Goal: Task Accomplishment & Management: Manage account settings

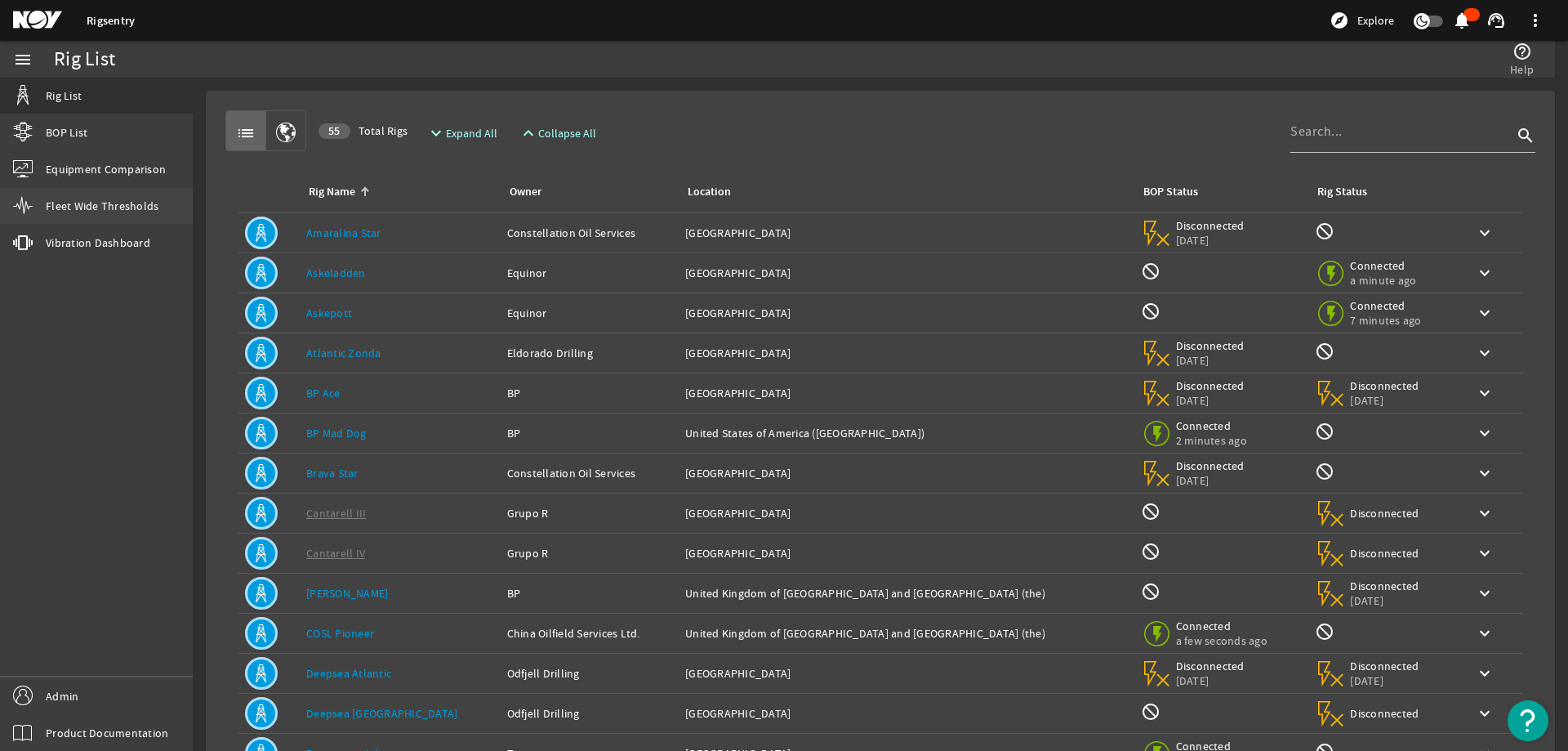
click at [71, 208] on span "Fleet Wide Thresholds" at bounding box center [102, 205] width 113 height 17
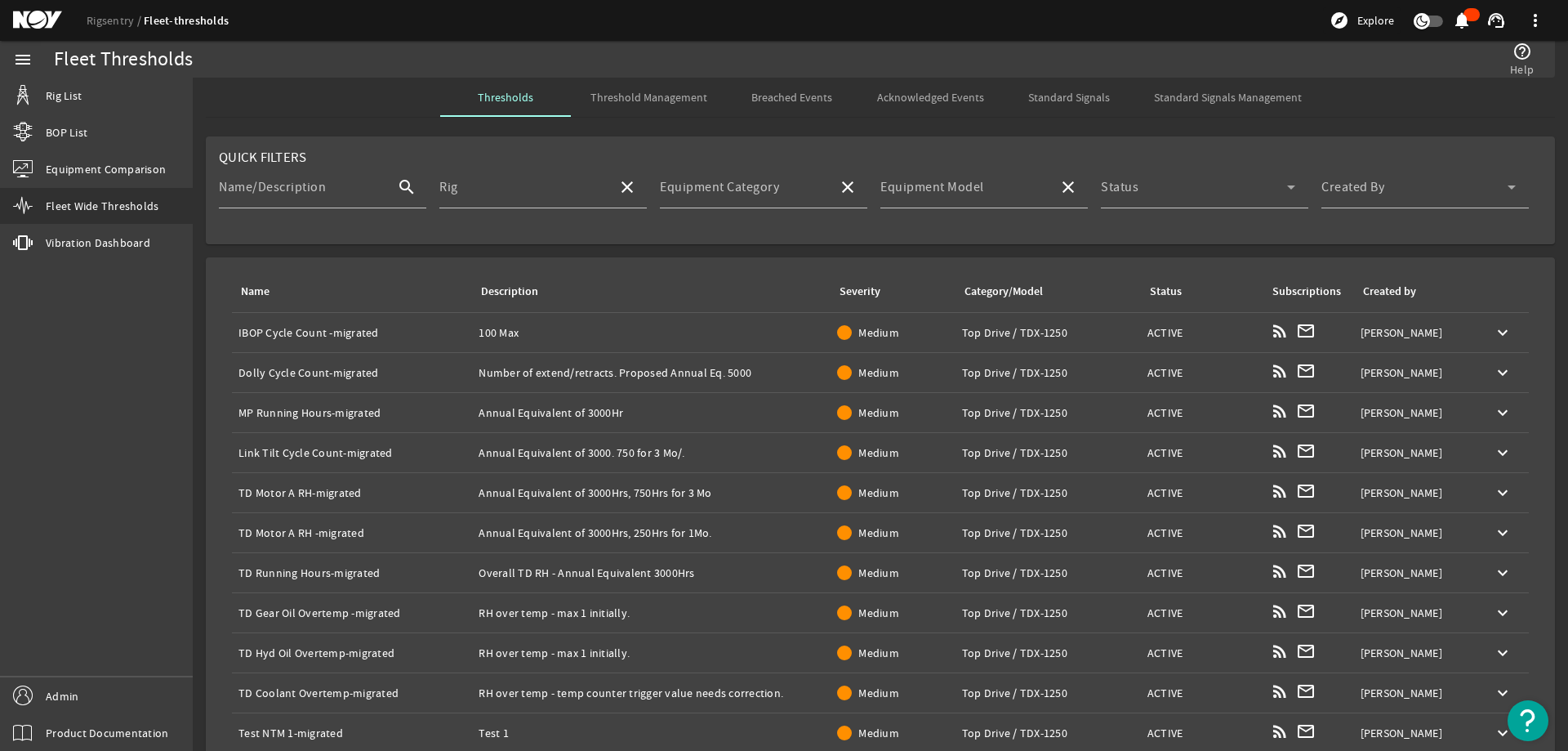
click at [1054, 99] on span "Standard Signals" at bounding box center [1069, 97] width 82 height 11
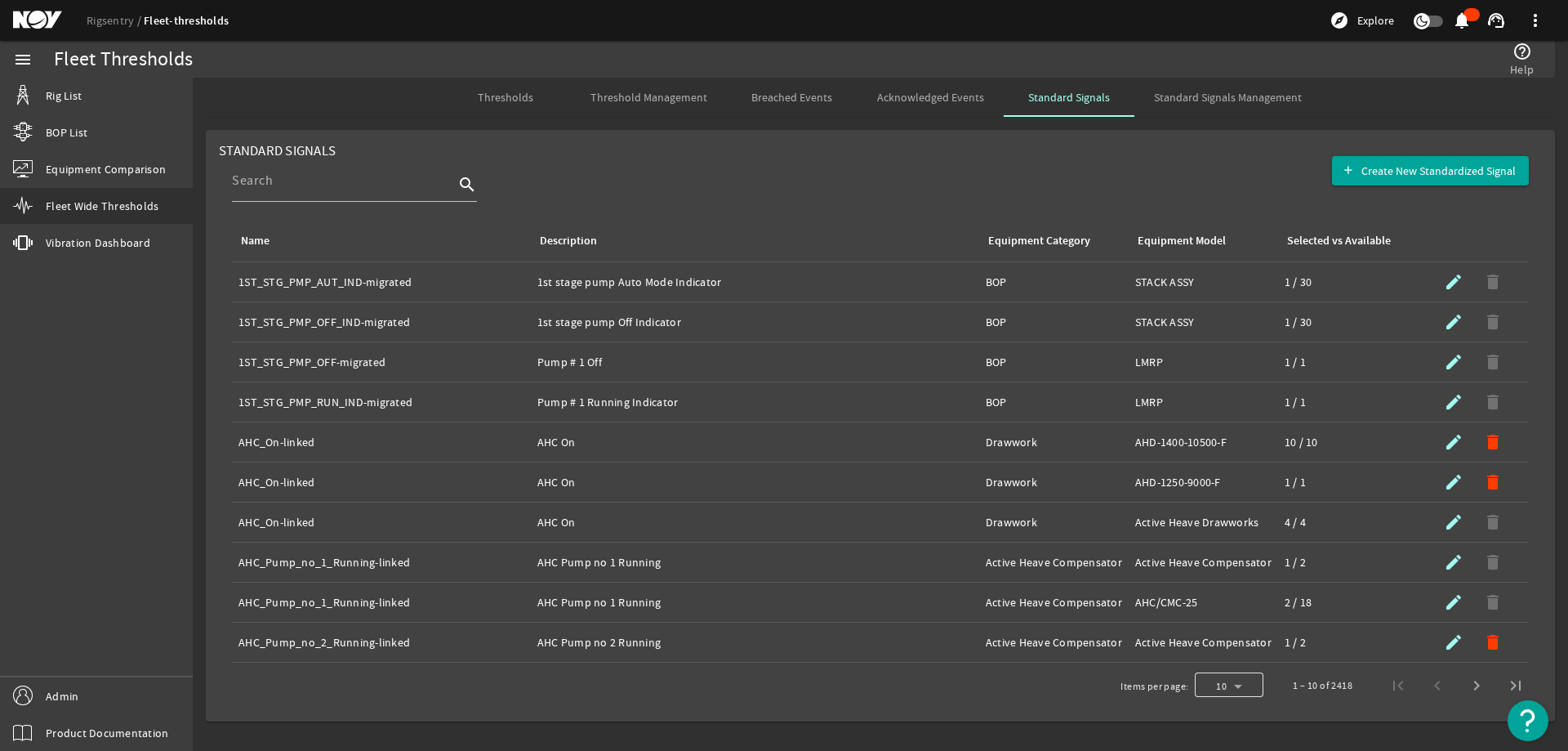
click at [1244, 687] on div at bounding box center [1229, 685] width 69 height 39
click at [1226, 646] on mat-option "50" at bounding box center [1229, 643] width 69 height 39
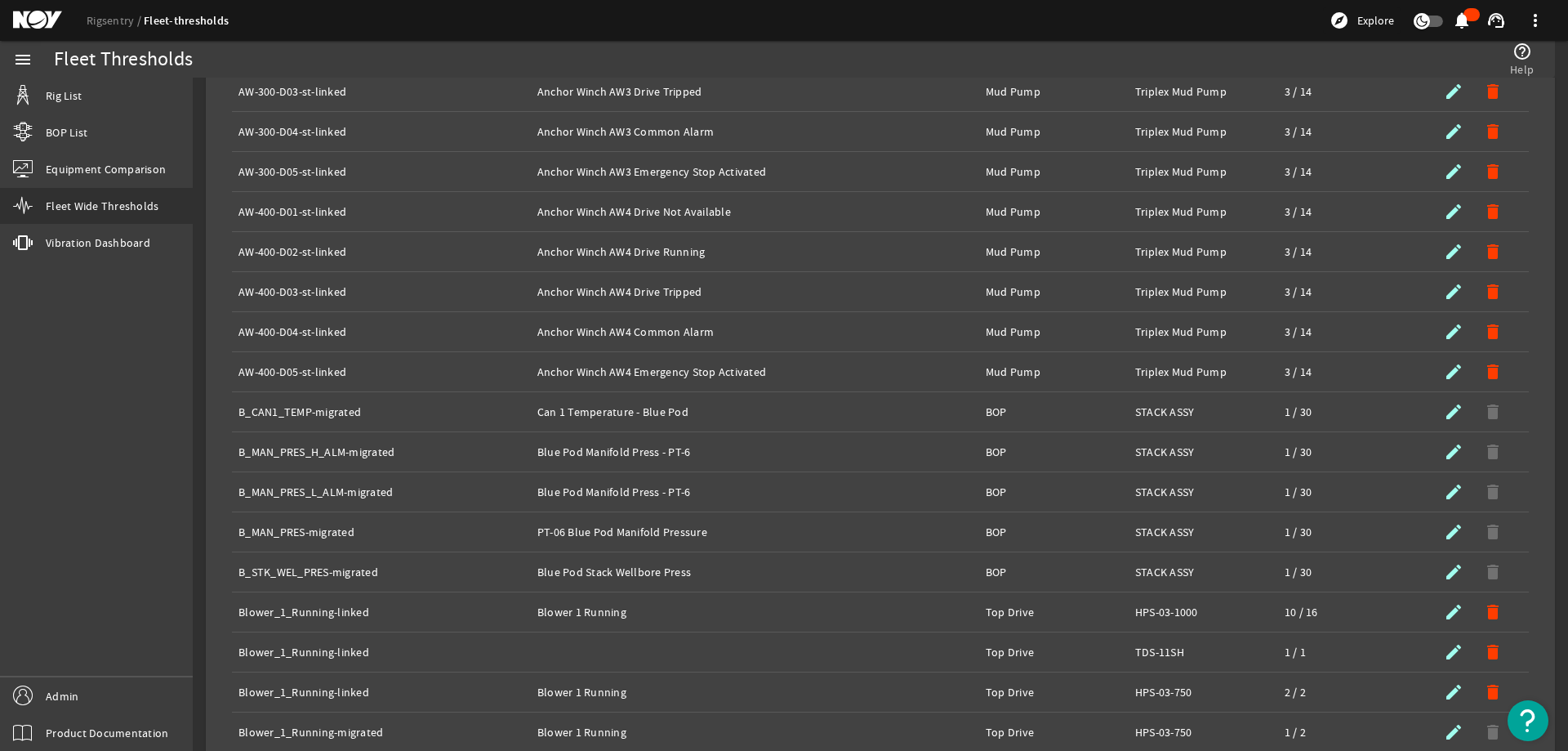
scroll to position [1572, 0]
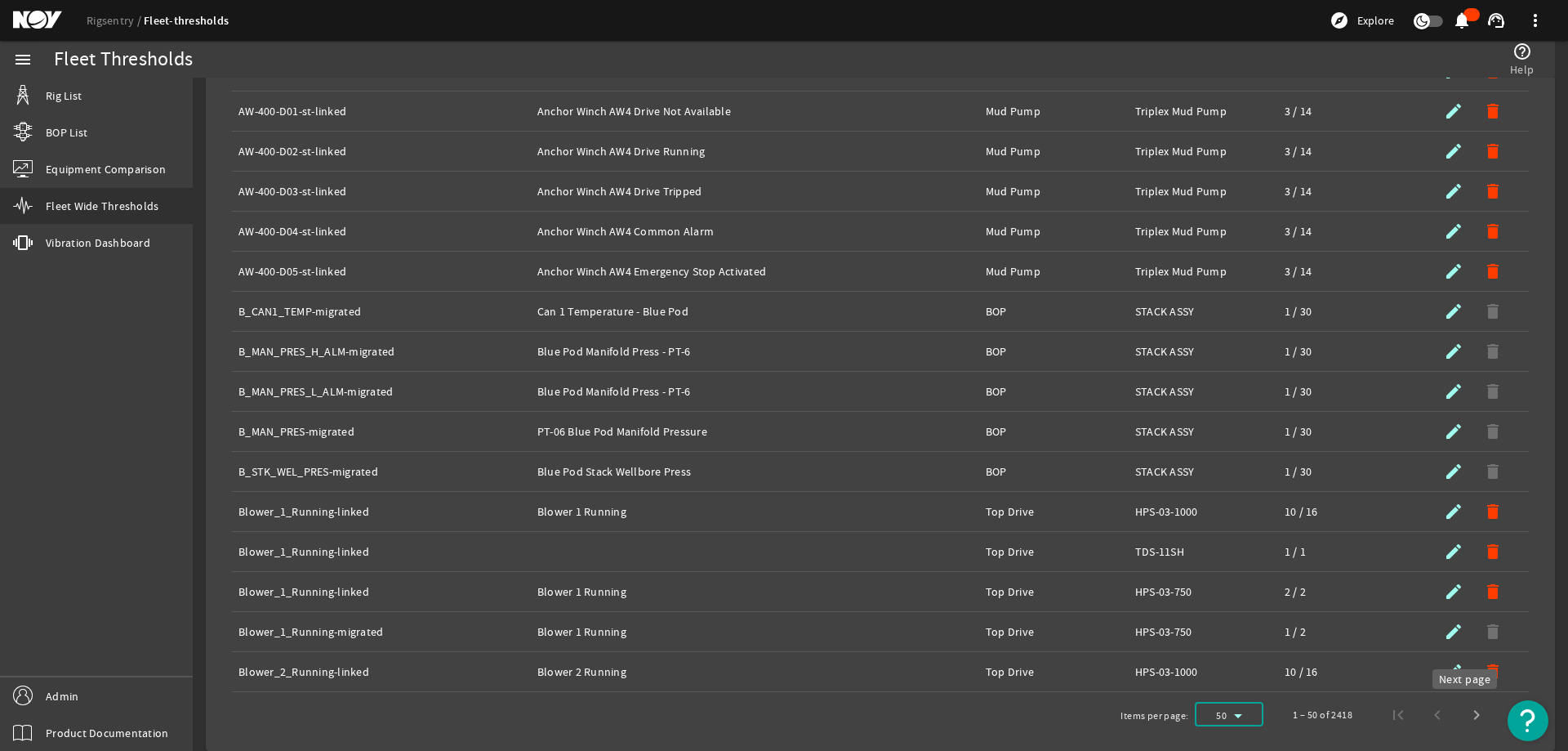
click at [1461, 713] on span "Next page" at bounding box center [1476, 715] width 39 height 39
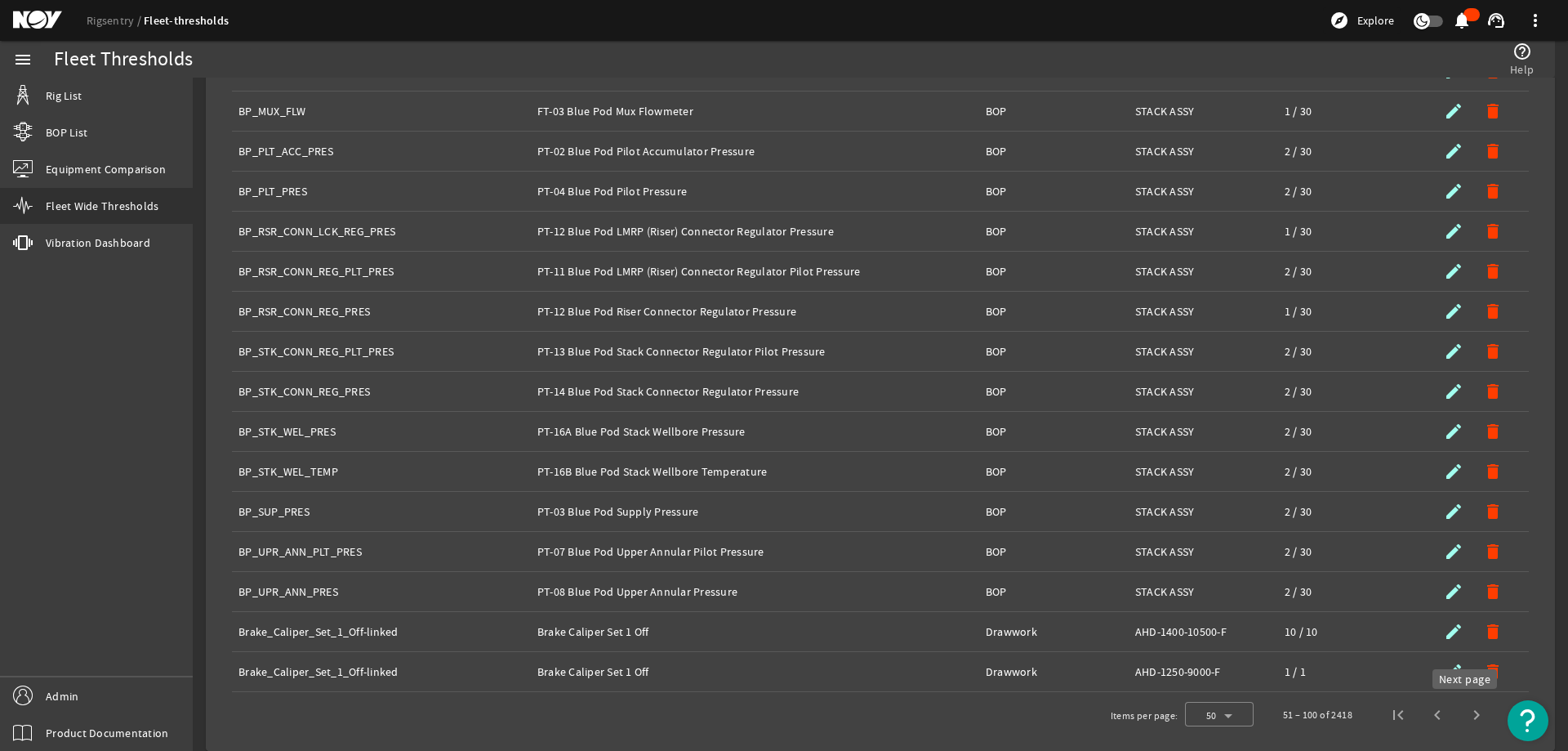
click at [1458, 712] on span "Next page" at bounding box center [1476, 715] width 39 height 39
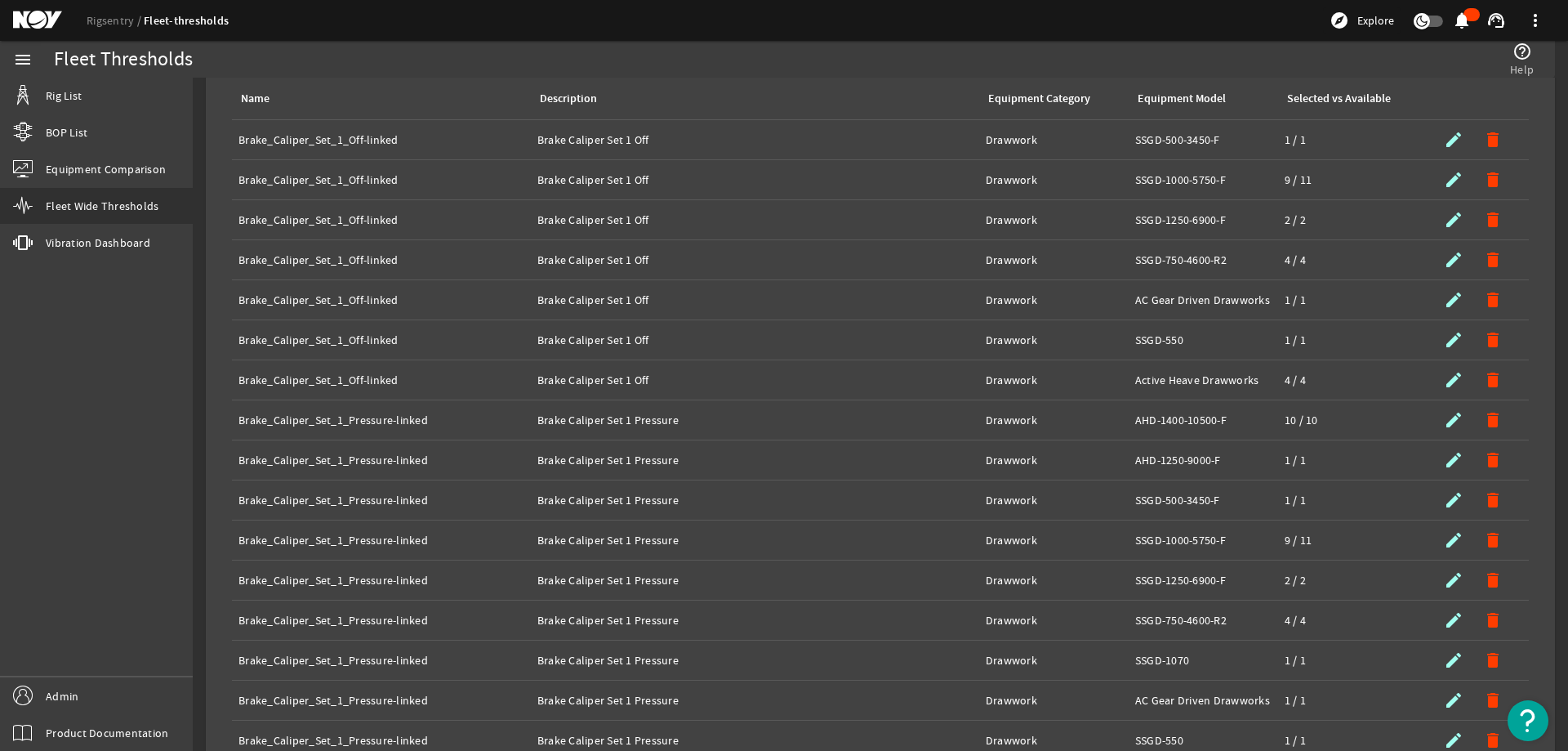
scroll to position [0, 0]
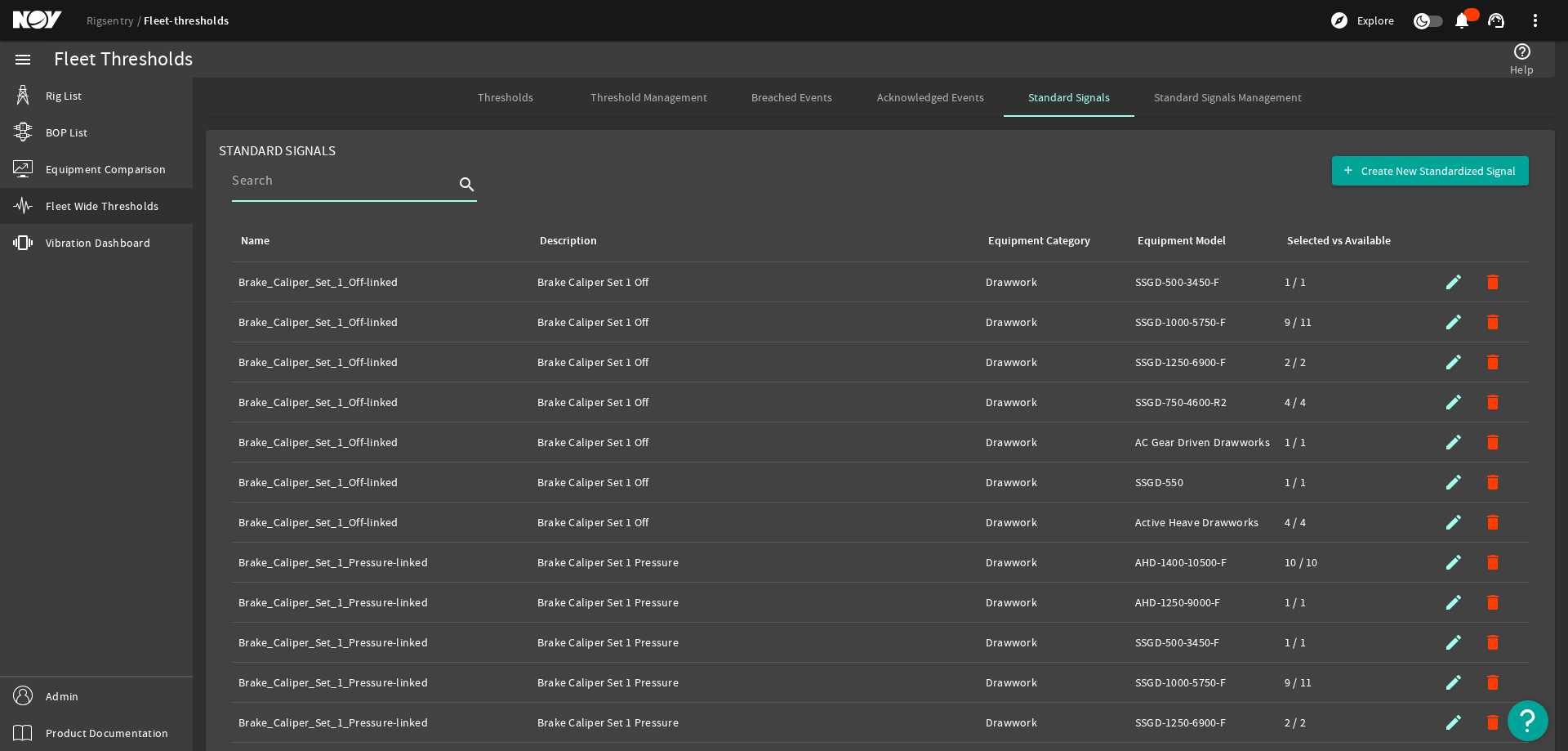
click at [296, 188] on input at bounding box center [343, 181] width 222 height 19
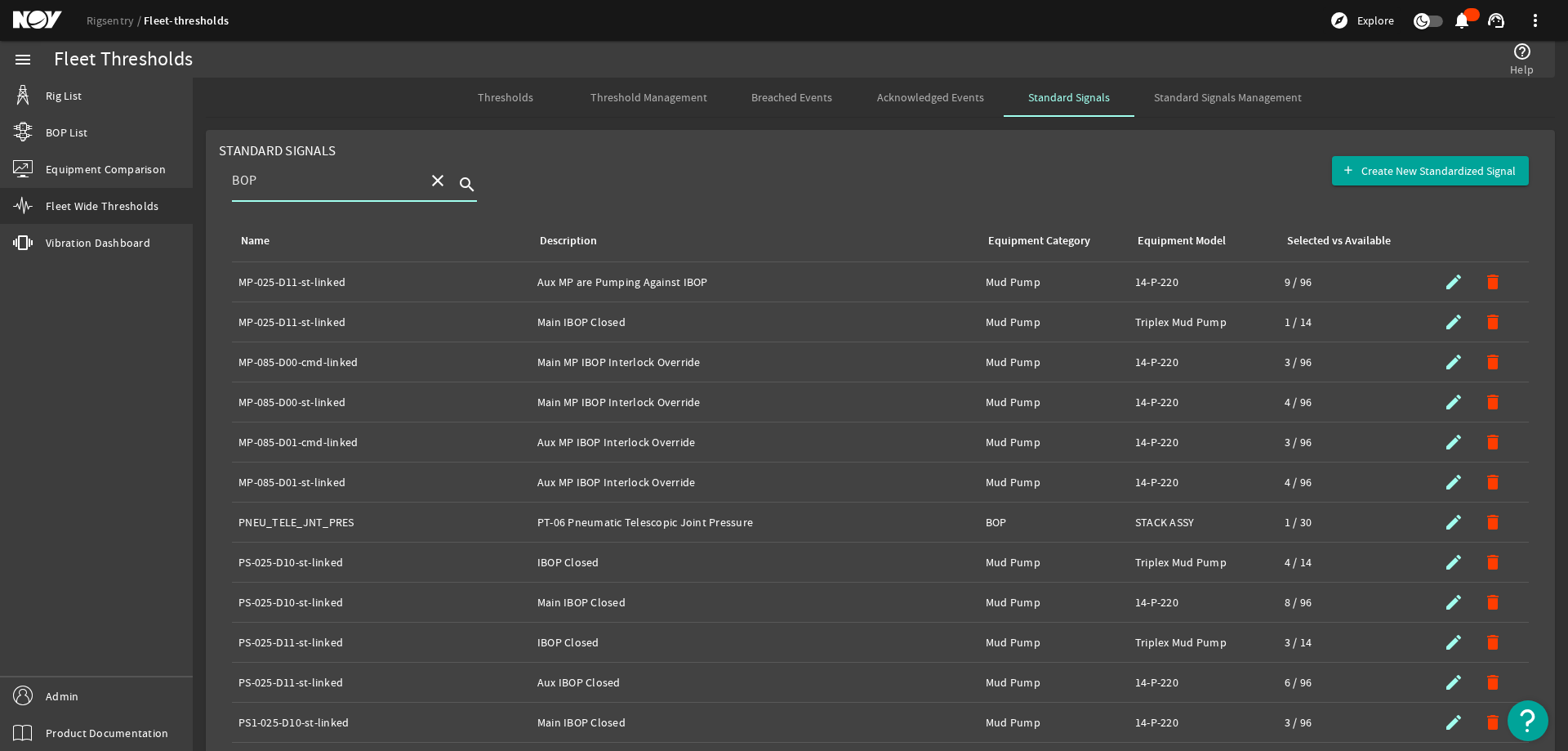
type input "BOP"
click at [465, 187] on icon "search" at bounding box center [467, 184] width 19 height 19
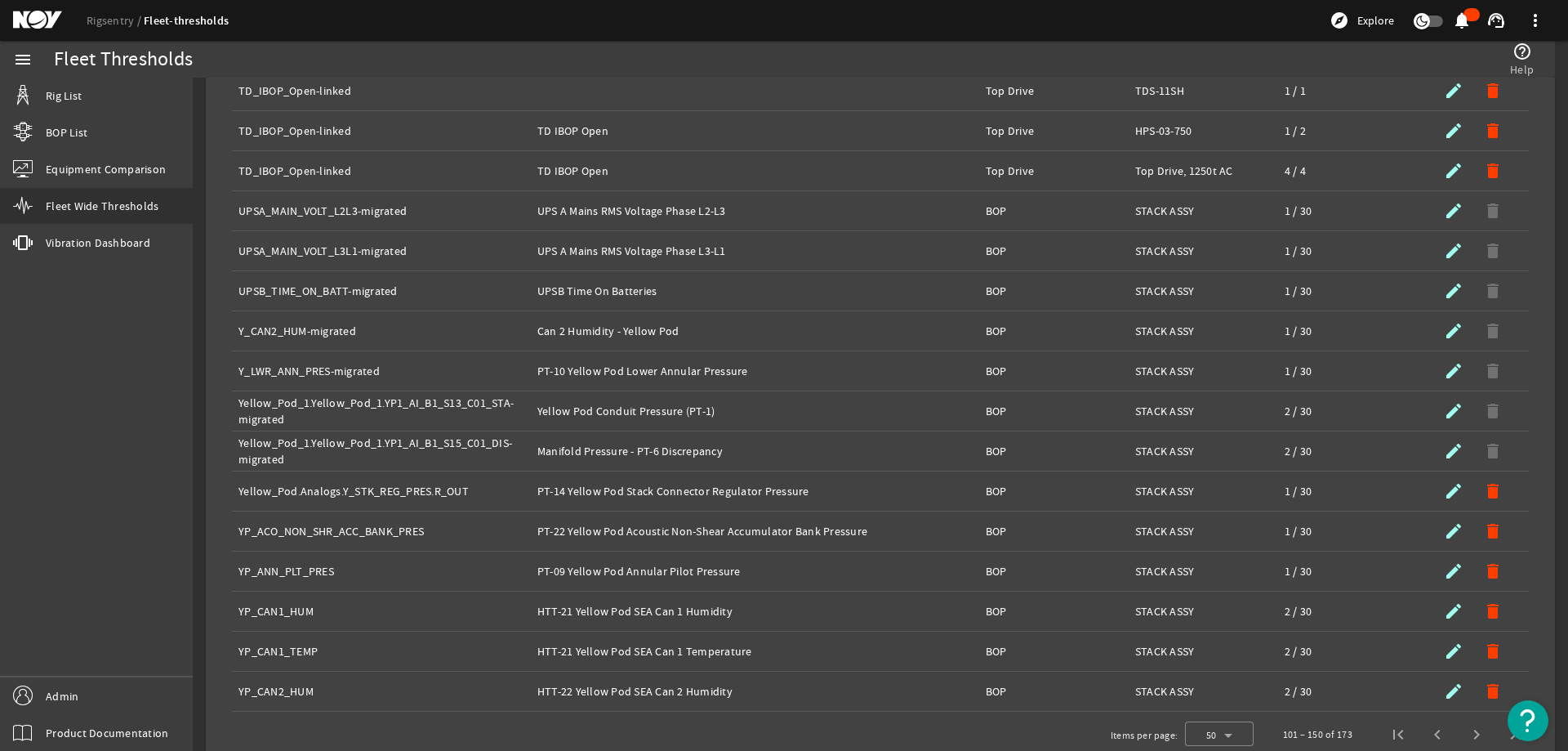
scroll to position [1572, 0]
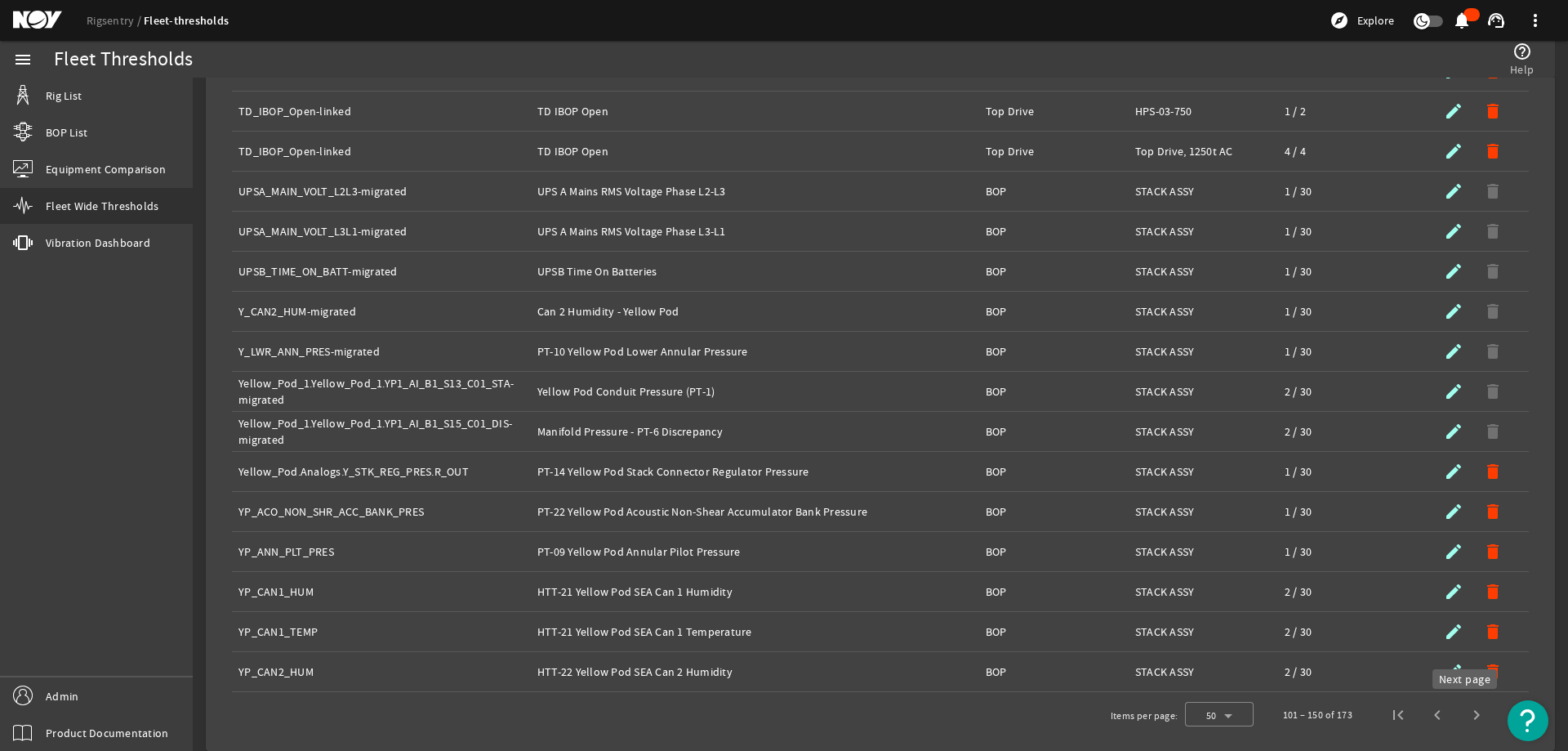
click at [1461, 711] on span "Next page" at bounding box center [1476, 715] width 39 height 39
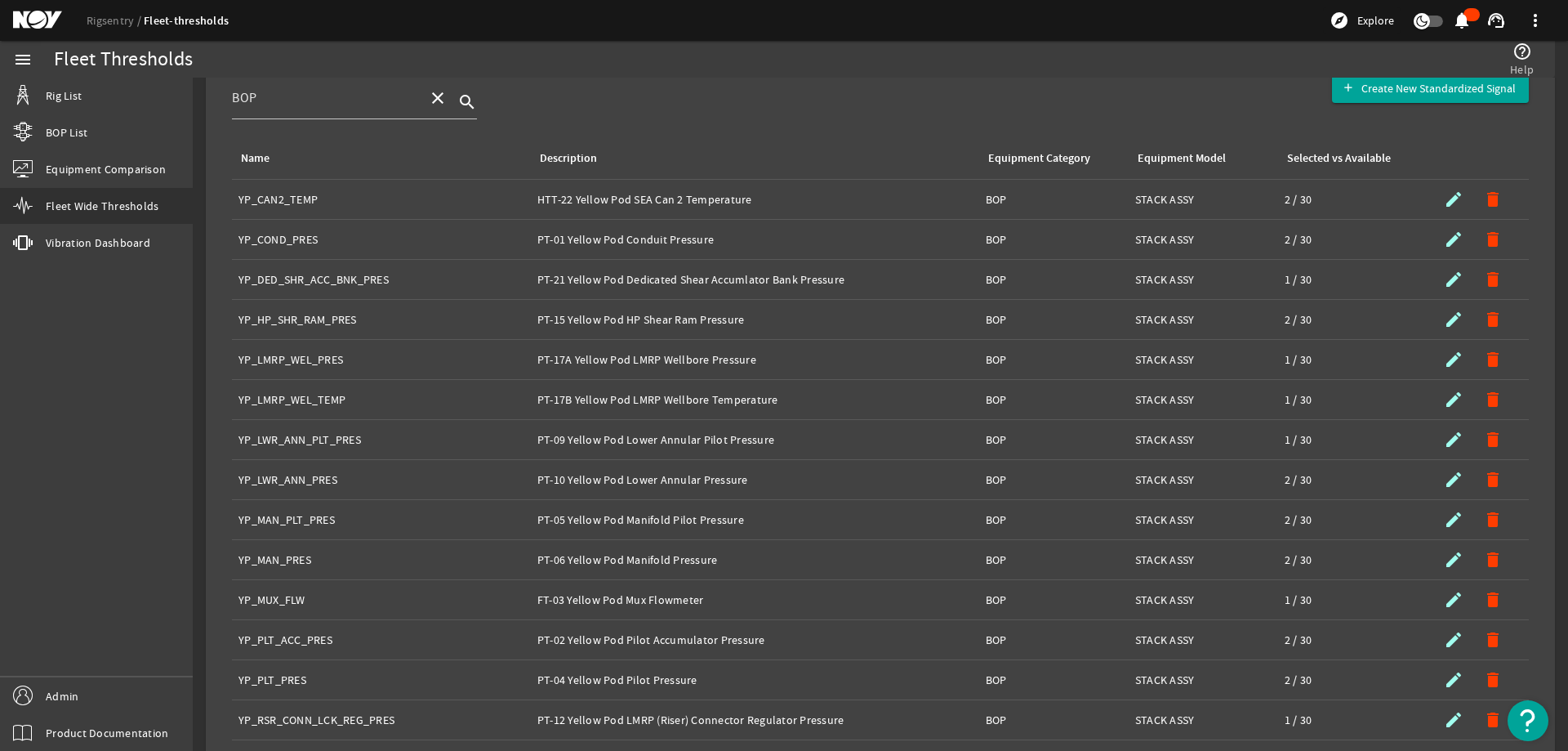
scroll to position [0, 0]
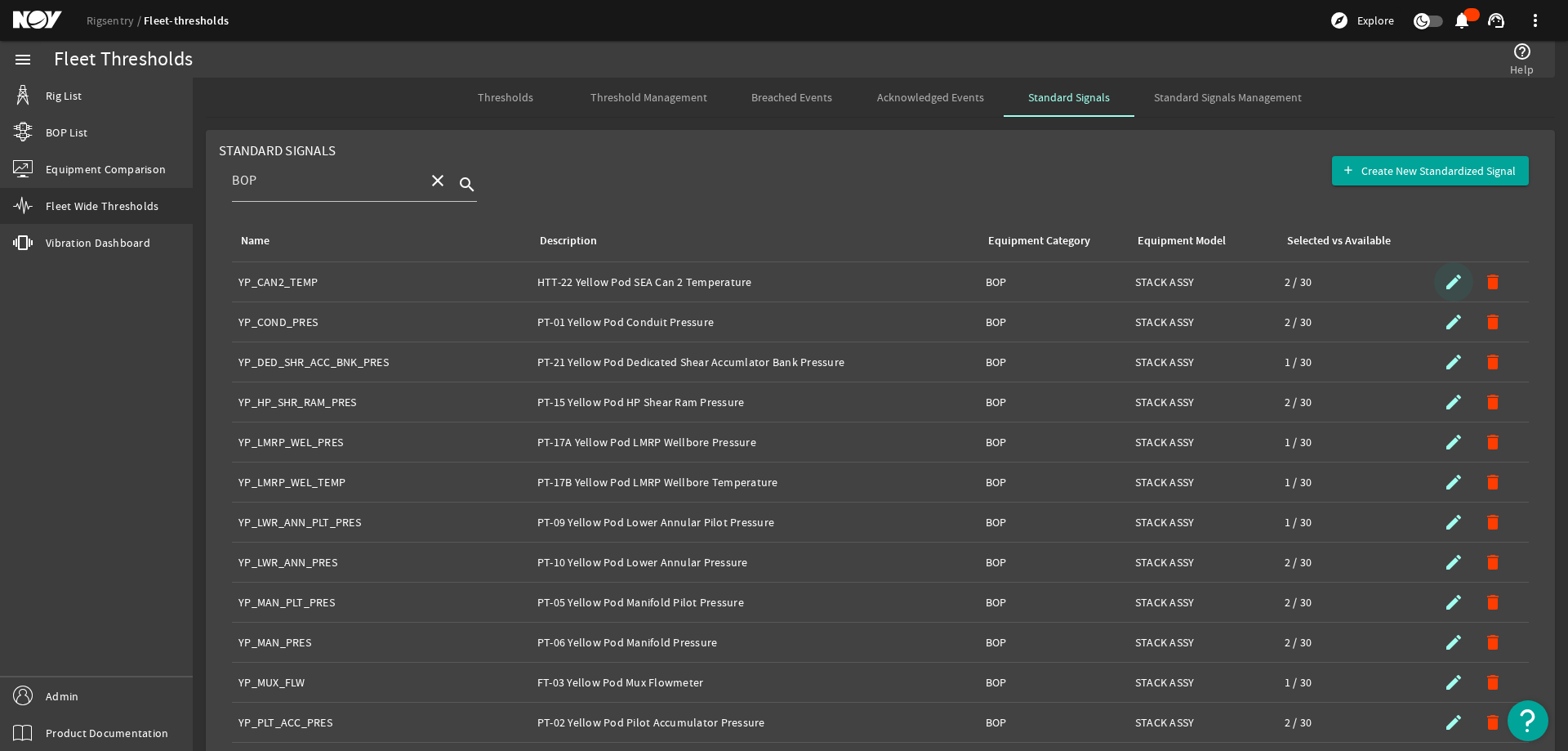
click at [1444, 281] on mat-icon "submit" at bounding box center [1453, 282] width 19 height 19
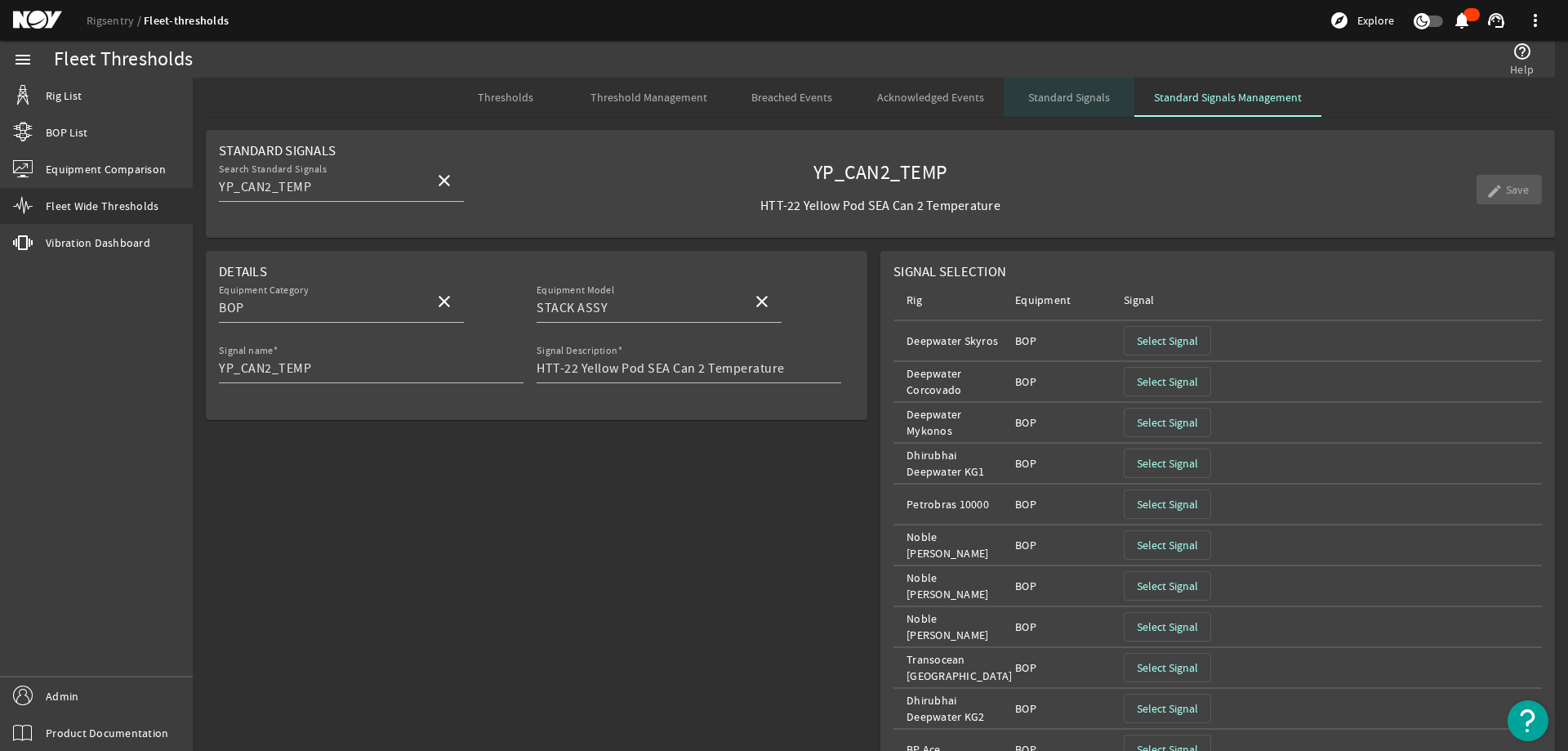
click at [1066, 93] on span "Standard Signals" at bounding box center [1069, 97] width 82 height 11
